Goal: Obtain resource: Obtain resource

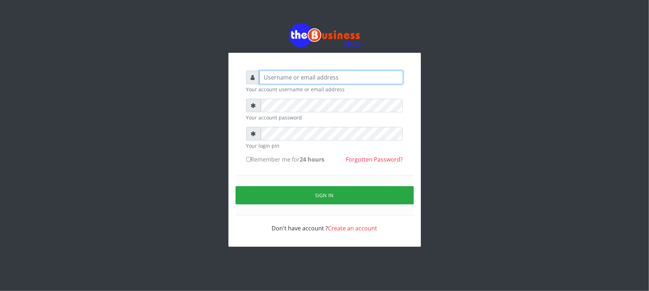
type input "Mavincio"
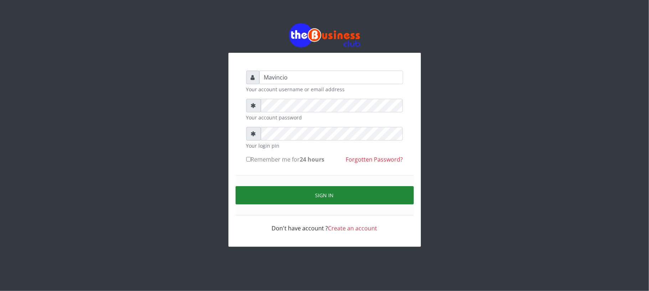
click at [319, 190] on button "Sign in" at bounding box center [324, 195] width 178 height 18
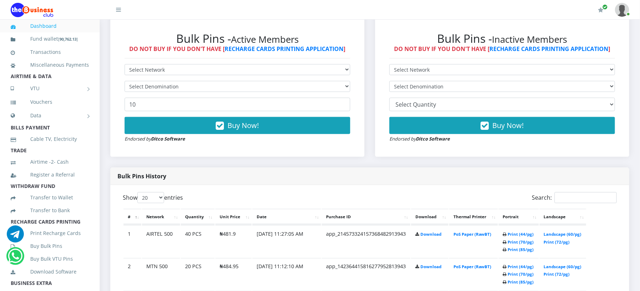
scroll to position [228, 0]
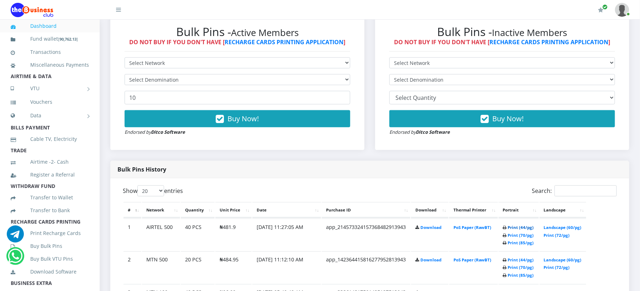
click at [517, 225] on link "Print (44/pg)" at bounding box center [521, 226] width 26 height 5
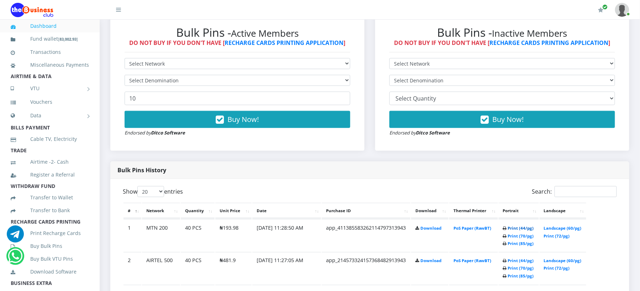
click at [512, 225] on link "Print (44/pg)" at bounding box center [521, 227] width 26 height 5
click at [510, 227] on link "Print (44/pg)" at bounding box center [521, 227] width 26 height 5
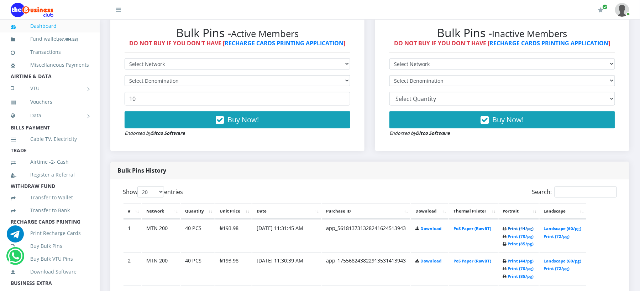
click at [511, 227] on link "Print (44/pg)" at bounding box center [521, 227] width 26 height 5
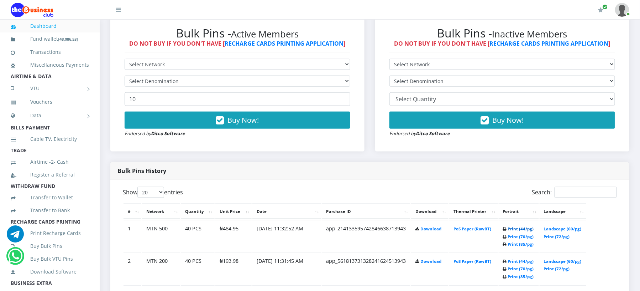
click at [516, 227] on link "Print (44/pg)" at bounding box center [521, 228] width 26 height 5
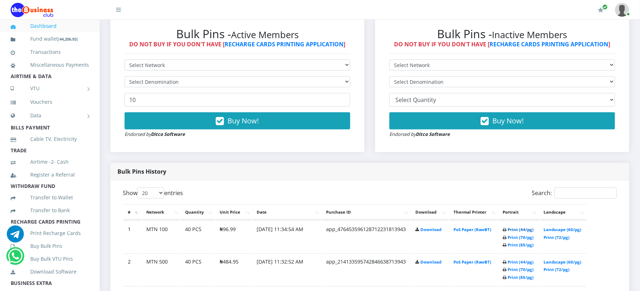
click at [519, 228] on link "Print (44/pg)" at bounding box center [521, 229] width 26 height 5
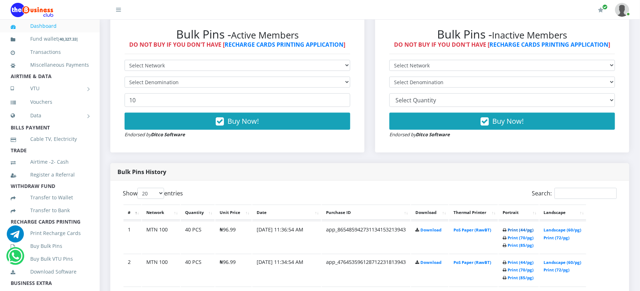
click at [522, 228] on link "Print (44/pg)" at bounding box center [521, 229] width 26 height 5
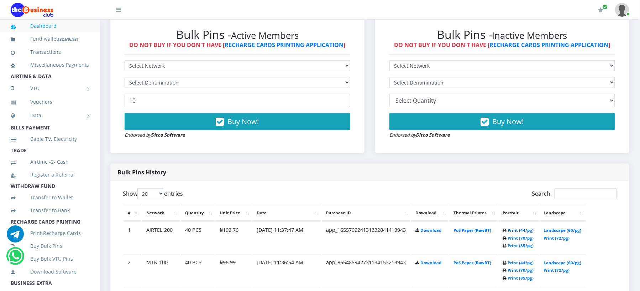
click at [513, 228] on link "Print (44/pg)" at bounding box center [521, 229] width 26 height 5
click at [516, 229] on link "Print (44/pg)" at bounding box center [521, 229] width 26 height 5
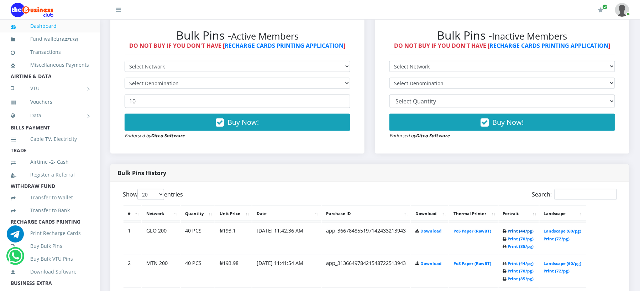
click at [512, 231] on link "Print (44/pg)" at bounding box center [521, 230] width 26 height 5
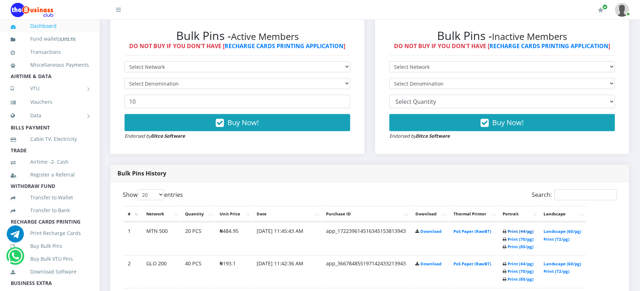
click at [516, 231] on link "Print (44/pg)" at bounding box center [521, 230] width 26 height 5
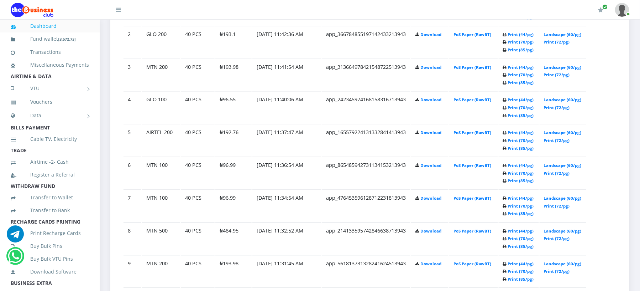
scroll to position [452, 0]
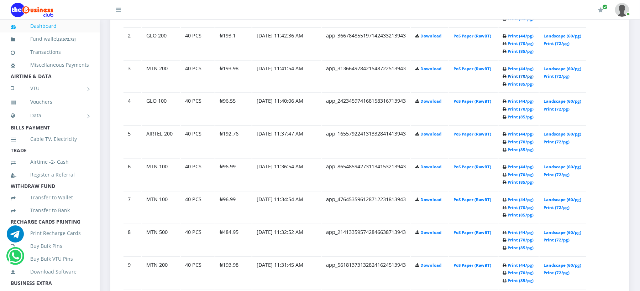
click at [516, 76] on link "Print (70/pg)" at bounding box center [521, 76] width 26 height 5
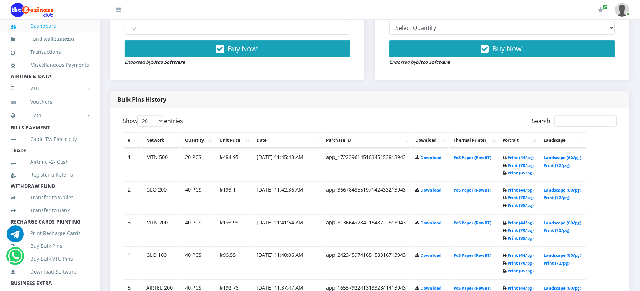
scroll to position [329, 0]
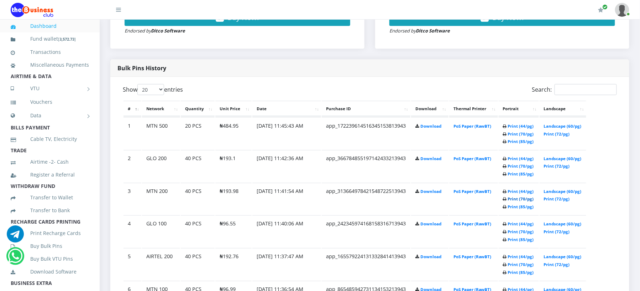
click at [523, 197] on link "Print (70/pg)" at bounding box center [521, 198] width 26 height 5
click at [516, 189] on link "Print (44/pg)" at bounding box center [521, 191] width 26 height 5
